Goal: Use online tool/utility: Utilize a website feature to perform a specific function

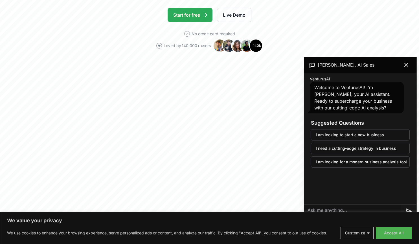
scroll to position [118, 0]
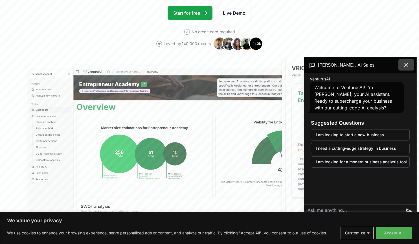
click at [407, 65] on icon at bounding box center [405, 64] width 7 height 7
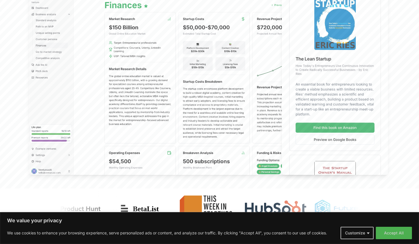
scroll to position [0, 0]
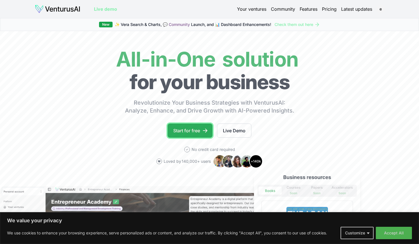
click at [192, 129] on link "Start for free" at bounding box center [189, 130] width 45 height 14
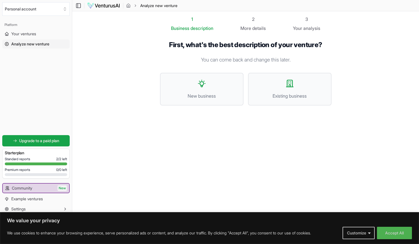
click at [49, 41] on span "Analyze new venture" at bounding box center [30, 44] width 38 height 6
click at [64, 9] on icon "Select an organization" at bounding box center [65, 9] width 5 height 5
click at [34, 86] on html "We value your privacy We use cookies to enhance your browsing experience, serve…" at bounding box center [209, 122] width 419 height 244
click at [47, 45] on span "Analyze new venture" at bounding box center [30, 44] width 38 height 6
click at [193, 92] on span "New business" at bounding box center [201, 95] width 71 height 7
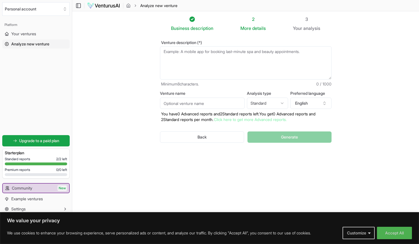
click at [170, 49] on textarea "Venture description (*)" at bounding box center [245, 62] width 171 height 33
type textarea "g"
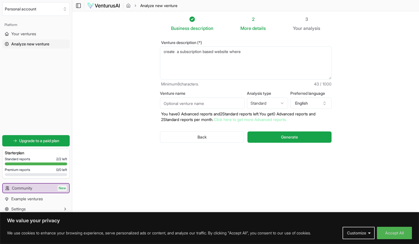
paste textarea "access to the products and follow up or research according to their needs?"
click at [246, 52] on textarea "create a subscription based website where access to the products and follow up …" at bounding box center [245, 62] width 171 height 33
click at [293, 52] on textarea "create a subscription based website where clients can access to the products an…" at bounding box center [245, 62] width 171 height 33
type textarea "create a subscription based website where clients can access products and follo…"
click at [182, 101] on input "Venture name" at bounding box center [202, 103] width 85 height 11
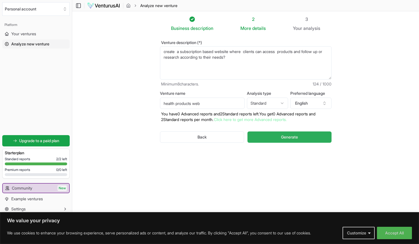
type input "health products web"
click at [285, 137] on span "Generate" at bounding box center [289, 137] width 17 height 6
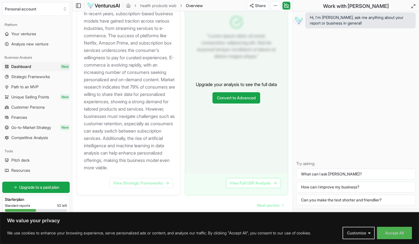
scroll to position [638, 0]
click at [257, 182] on link "View Full USP Analysis" at bounding box center [253, 183] width 55 height 10
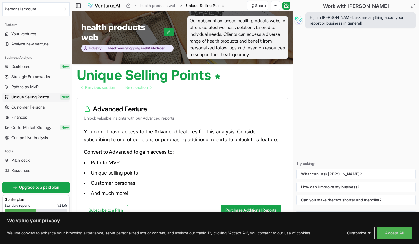
scroll to position [20, 0]
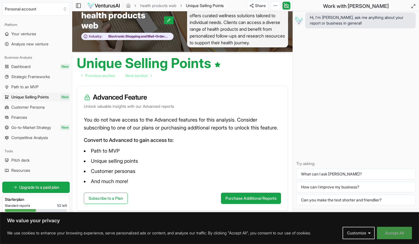
click at [389, 232] on button "Accept All" at bounding box center [394, 233] width 35 height 12
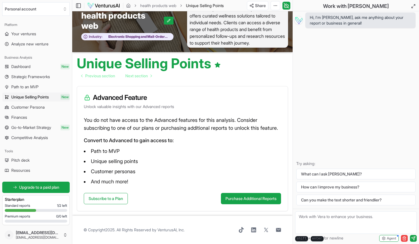
scroll to position [0, 0]
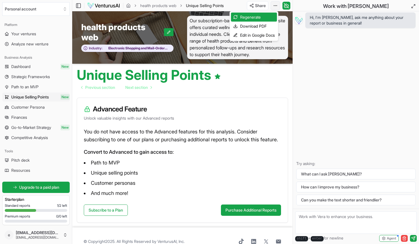
click at [274, 5] on html "We value your privacy We use cookies to enhance your browsing experience, serve…" at bounding box center [209, 122] width 419 height 244
click at [262, 24] on div "Download PDF" at bounding box center [254, 26] width 46 height 9
